Goal: Obtain resource: Obtain resource

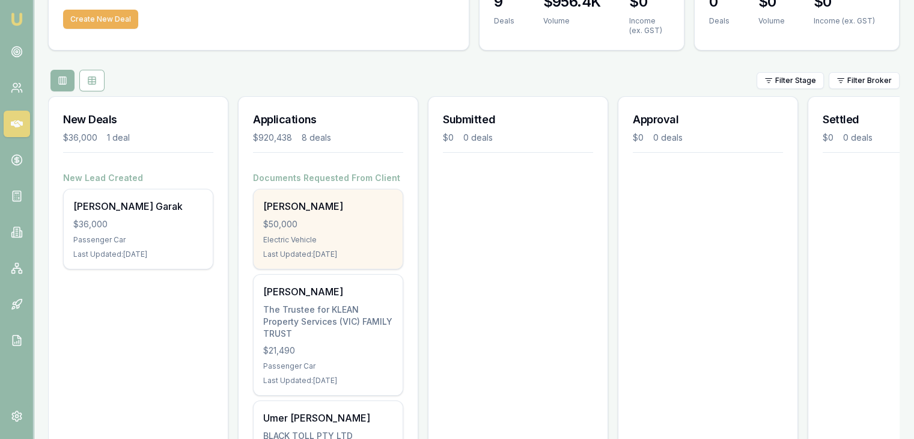
scroll to position [60, 0]
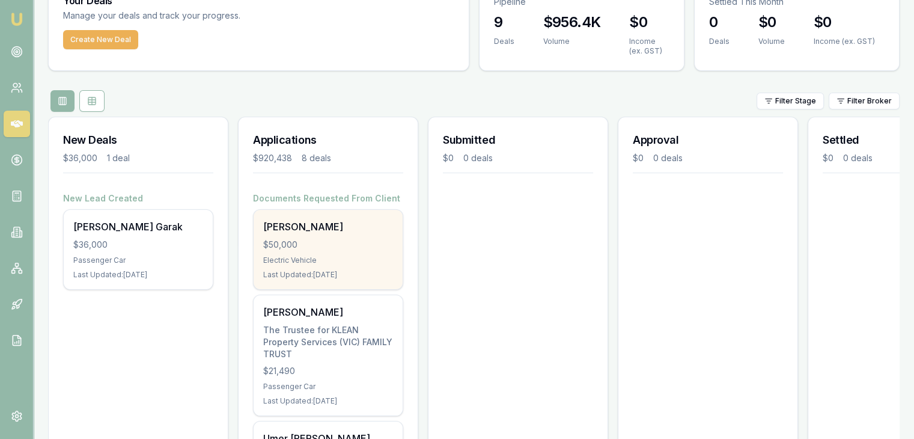
click at [349, 245] on div "$50,000" at bounding box center [328, 245] width 130 height 12
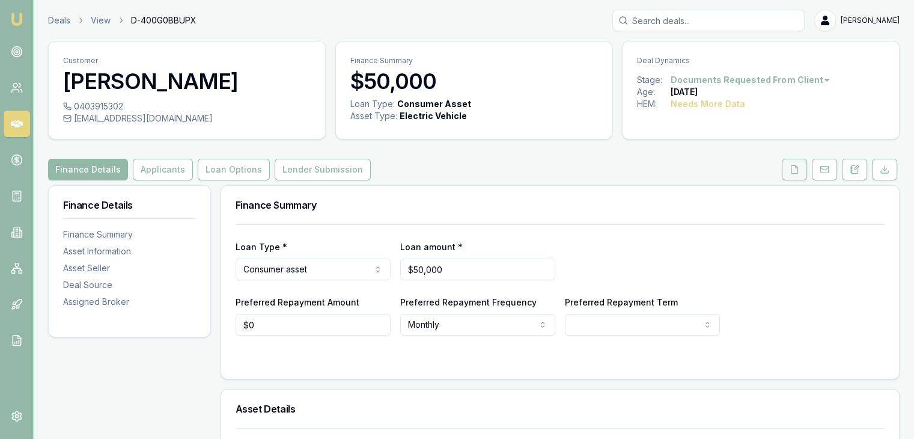
click at [785, 171] on button at bounding box center [794, 170] width 25 height 22
